Goal: Transaction & Acquisition: Subscribe to service/newsletter

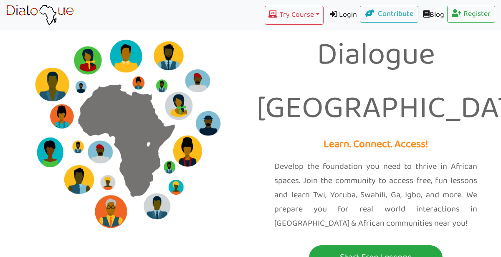
click at [340, 222] on div "Dialogue Africa Learn. Connect. Access! Develop the foundation you need to thri…" at bounding box center [375, 140] width 250 height 280
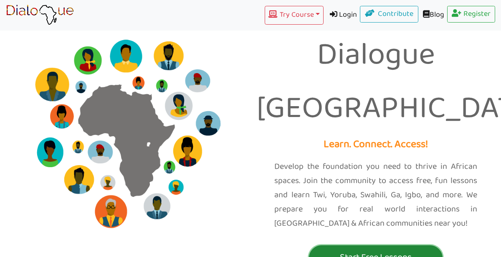
click at [337, 245] on button "Start Free Lessons" at bounding box center [376, 257] width 134 height 25
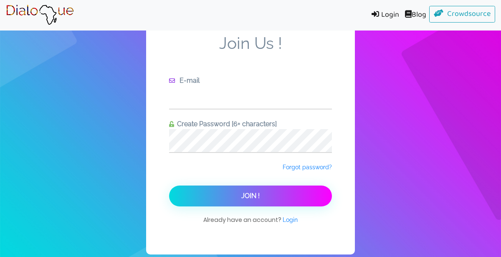
click at [240, 106] on input "text" at bounding box center [250, 97] width 163 height 23
type input "[EMAIL_ADDRESS][DOMAIN_NAME]"
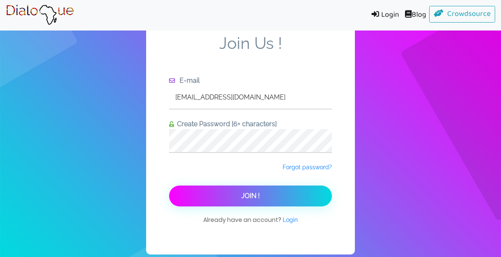
click at [308, 199] on button "Join !" at bounding box center [250, 195] width 163 height 21
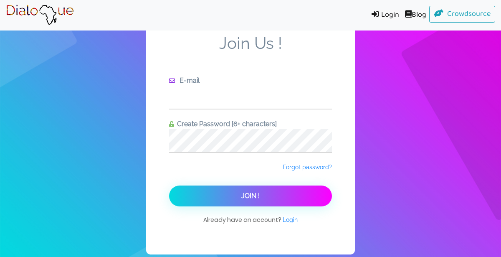
click at [258, 95] on input "text" at bounding box center [250, 97] width 163 height 23
type input "178436@student.vansd.org"
click at [173, 126] on div "Create Password [6+ characters]" at bounding box center [250, 136] width 163 height 34
click at [371, 126] on div "Join Us ! E-mail 178436@student.vansd.org Create Password [6+ characters] Forgo…" at bounding box center [250, 130] width 501 height 260
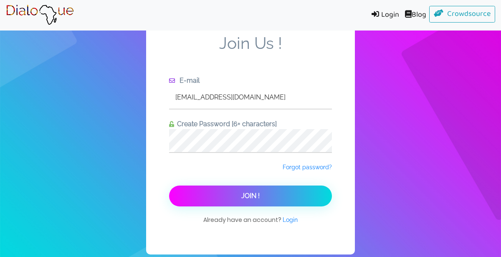
click at [264, 203] on button "Join !" at bounding box center [250, 195] width 163 height 21
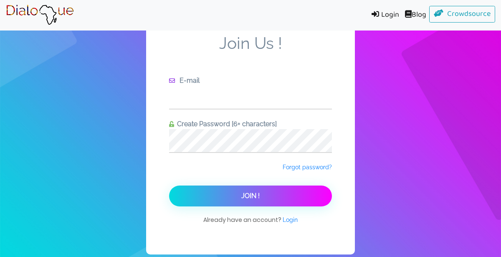
click at [223, 88] on input "text" at bounding box center [250, 97] width 163 height 23
type input "[EMAIL_ADDRESS][DOMAIN_NAME]"
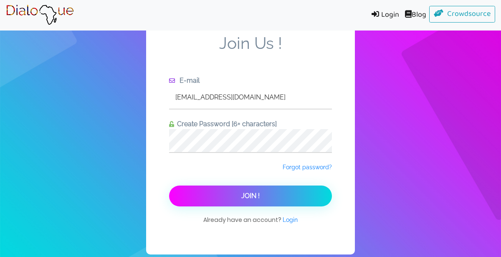
click at [199, 192] on button "Join !" at bounding box center [250, 195] width 163 height 21
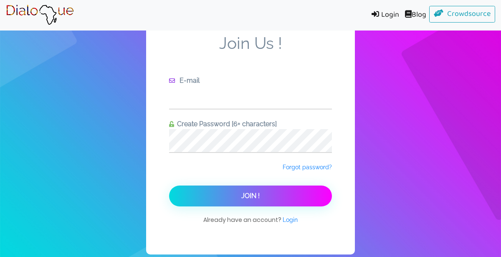
click at [273, 100] on input "text" at bounding box center [250, 97] width 163 height 23
type input "[EMAIL_ADDRESS][DOMAIN_NAME]"
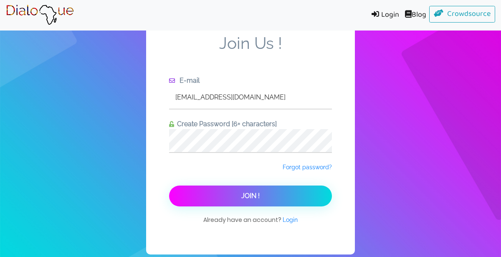
click at [270, 191] on button "Join !" at bounding box center [250, 195] width 163 height 21
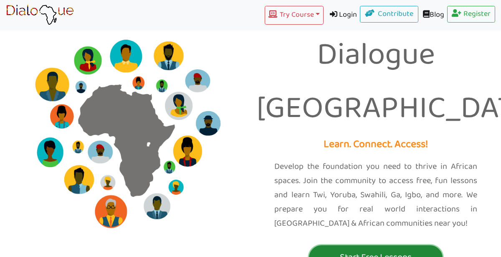
click at [327, 250] on p "Start Free Lessons" at bounding box center [375, 257] width 129 height 15
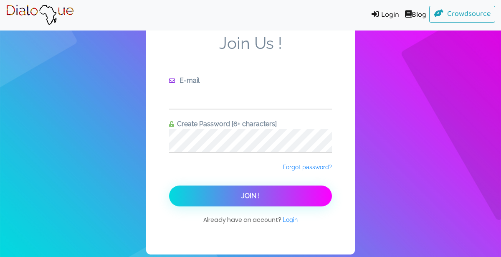
click at [237, 91] on input "text" at bounding box center [250, 97] width 163 height 23
type input "[EMAIL_ADDRESS][DOMAIN_NAME]"
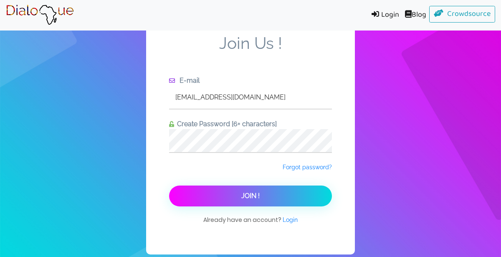
click at [256, 197] on span "Join !" at bounding box center [250, 196] width 18 height 8
click at [235, 199] on button "Join !" at bounding box center [250, 195] width 163 height 21
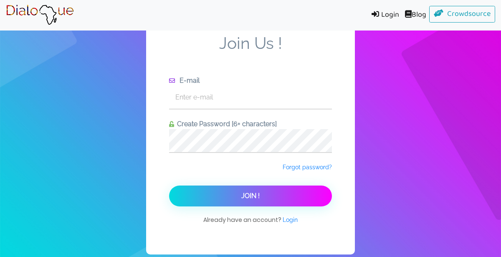
click at [374, 14] on span at bounding box center [376, 14] width 10 height 8
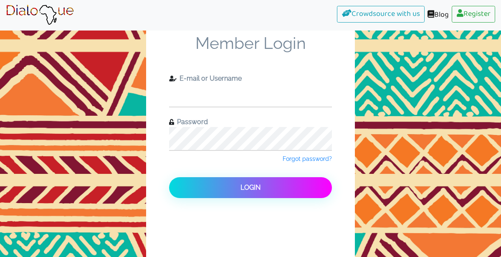
type input "178436@student.vansd.org"
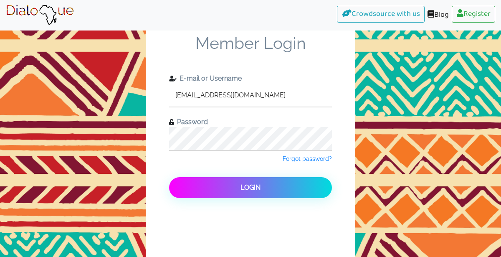
click at [225, 194] on button "Login" at bounding box center [250, 187] width 163 height 21
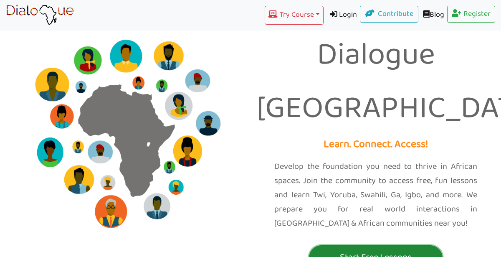
click at [331, 250] on p "Start Free Lessons" at bounding box center [375, 257] width 129 height 15
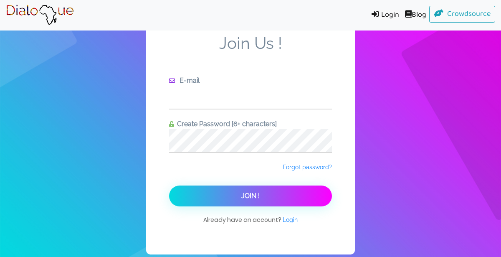
click at [238, 106] on input "text" at bounding box center [250, 97] width 163 height 23
type input "178436@student.vansd.org"
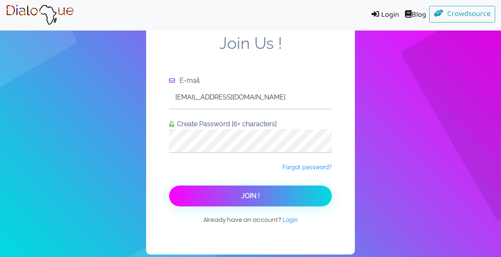
click at [247, 192] on span "Join !" at bounding box center [250, 196] width 18 height 8
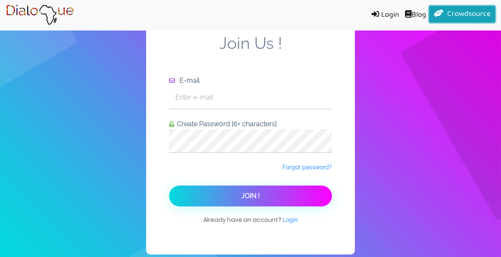
click at [465, 17] on link "Crowdsource" at bounding box center [462, 14] width 66 height 17
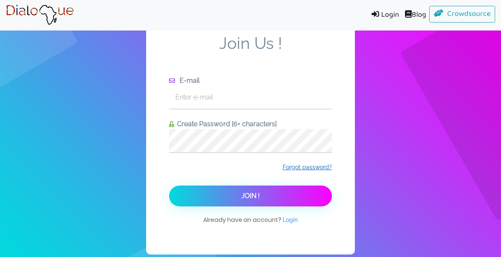
click at [316, 164] on span "Forgot password?" at bounding box center [307, 167] width 49 height 7
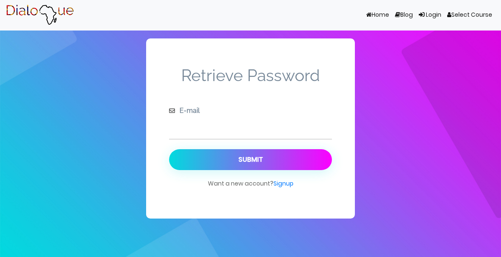
click at [309, 123] on input "text" at bounding box center [250, 127] width 163 height 23
type input "178436@student.vansd.org"
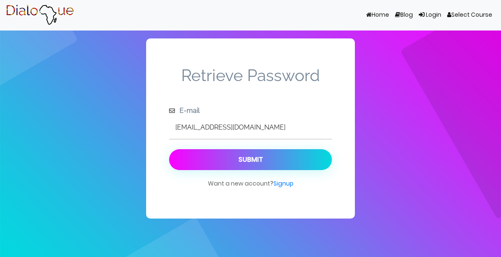
click at [283, 161] on button "Submit" at bounding box center [250, 159] width 163 height 21
